Goal: Task Accomplishment & Management: Manage account settings

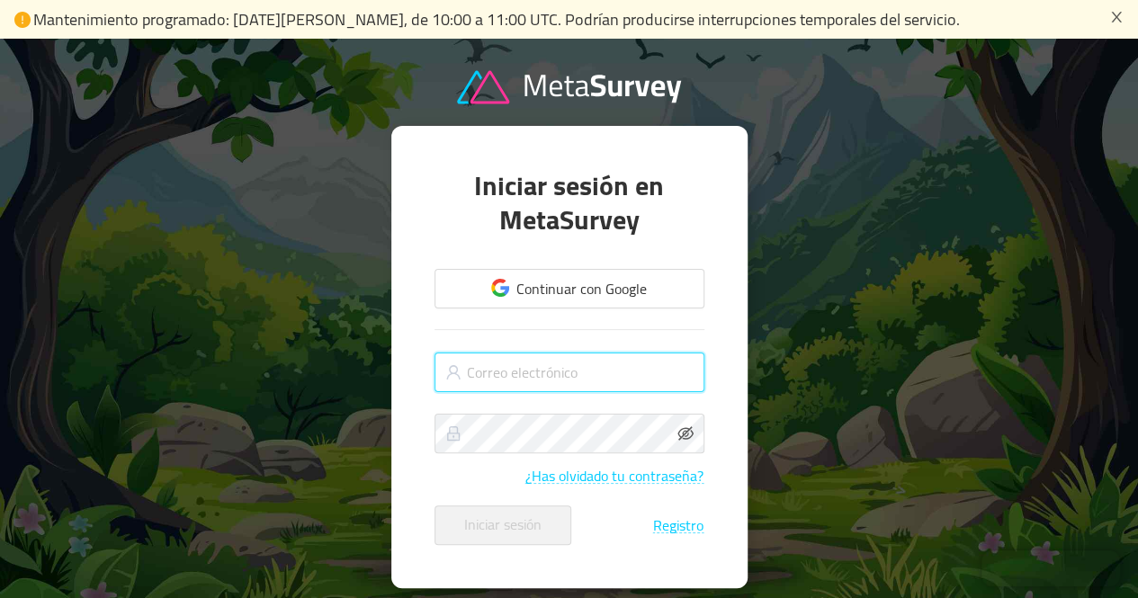
click at [594, 375] on input "text" at bounding box center [569, 373] width 270 height 40
type input "e.pena@nunsam.com"
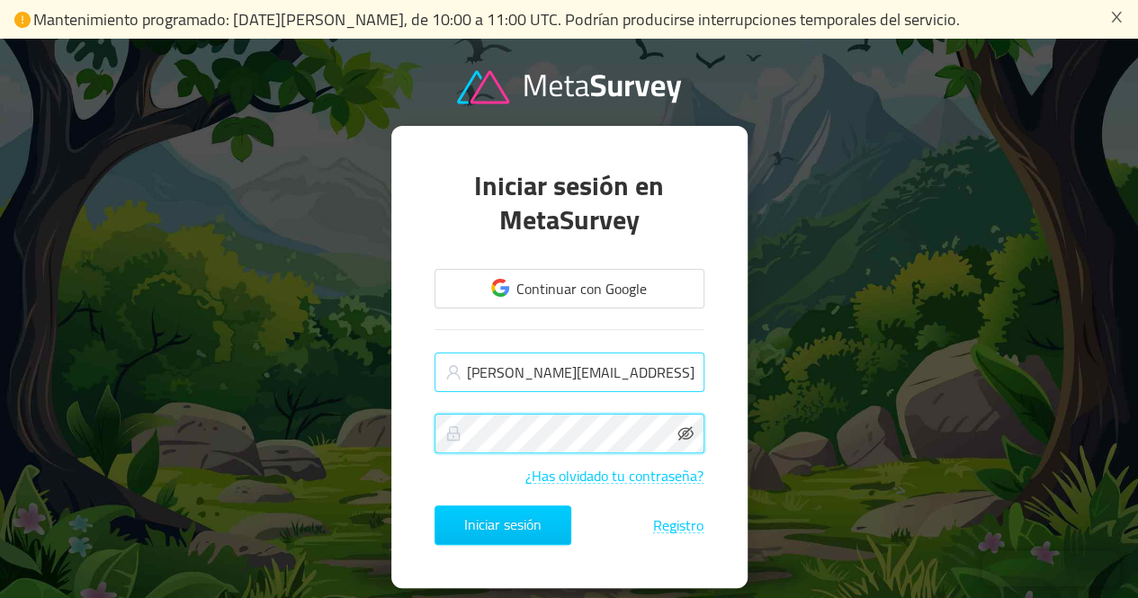
click at [434, 505] on button "Iniciar sesión" at bounding box center [502, 525] width 137 height 40
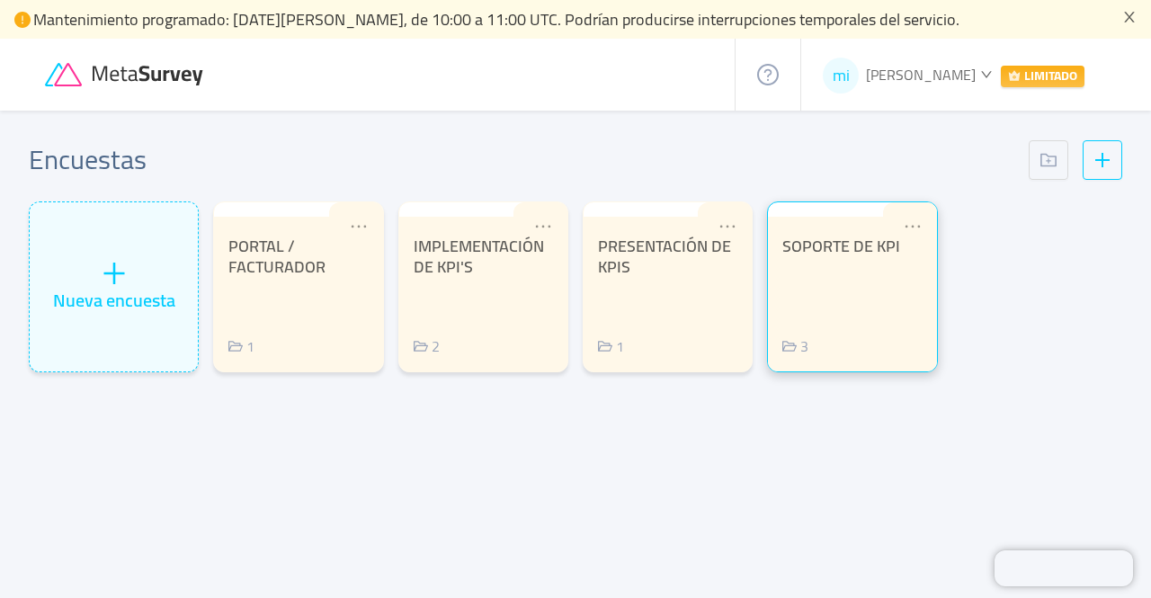
click at [835, 312] on div "SOPORTE DE KPI 3" at bounding box center [851, 297] width 139 height 121
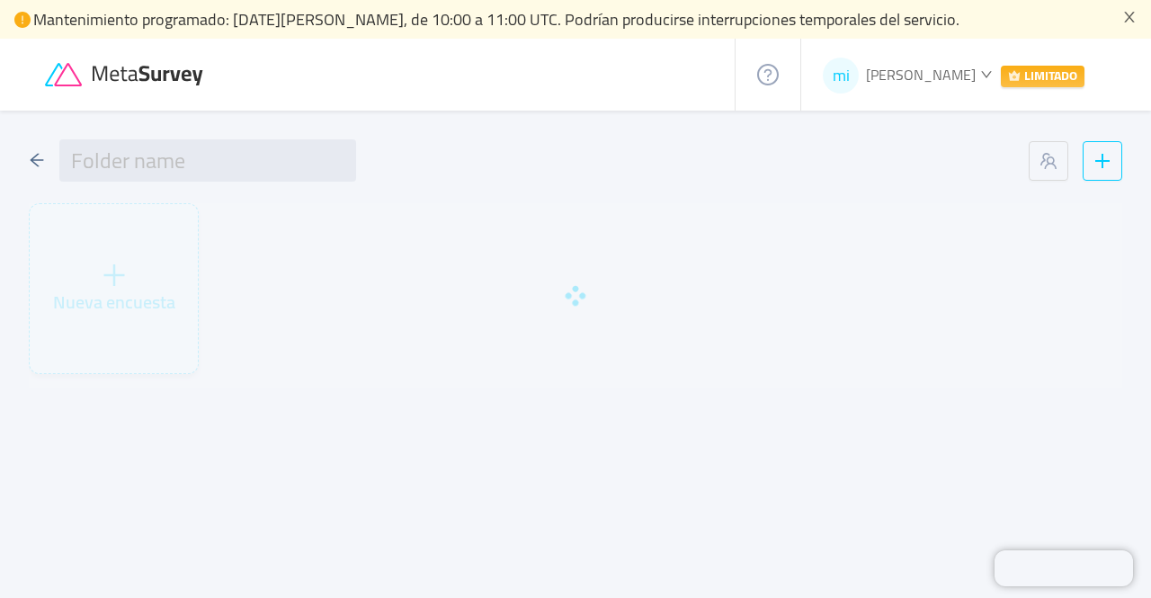
type input "KPI'S SOPORTE"
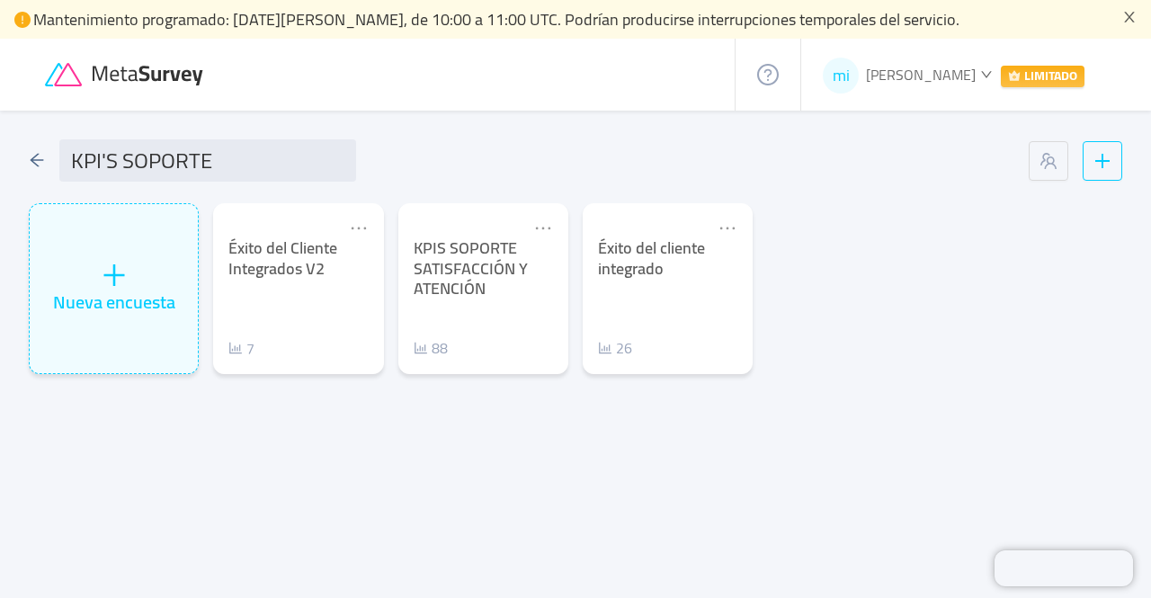
click at [962, 73] on font "Emilio Peña" at bounding box center [921, 74] width 110 height 27
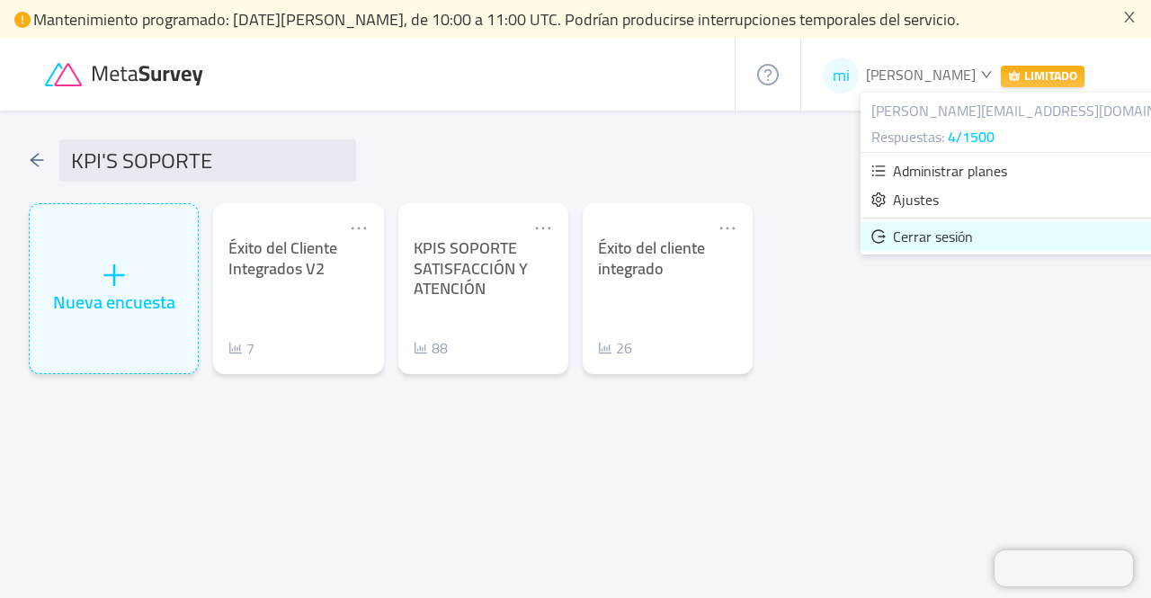
click at [962, 237] on font "Cerrar sesión" at bounding box center [933, 236] width 80 height 27
